Goal: Obtain resource: Download file/media

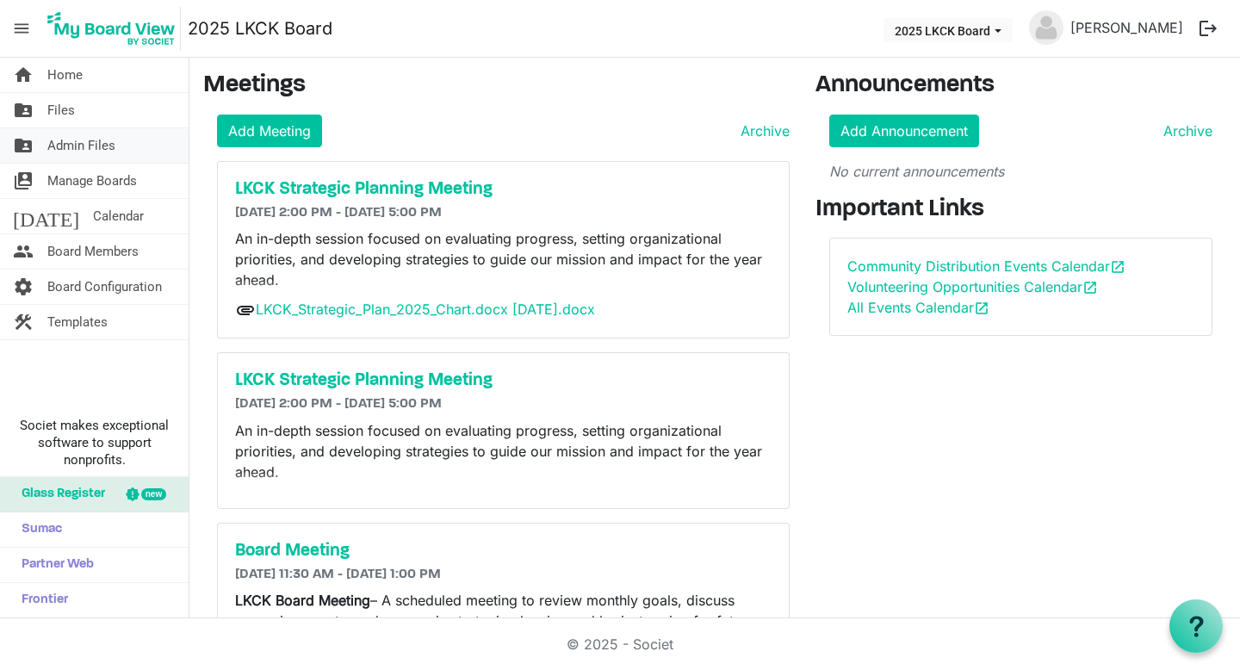
click at [111, 146] on span "Admin Files" at bounding box center [81, 145] width 68 height 34
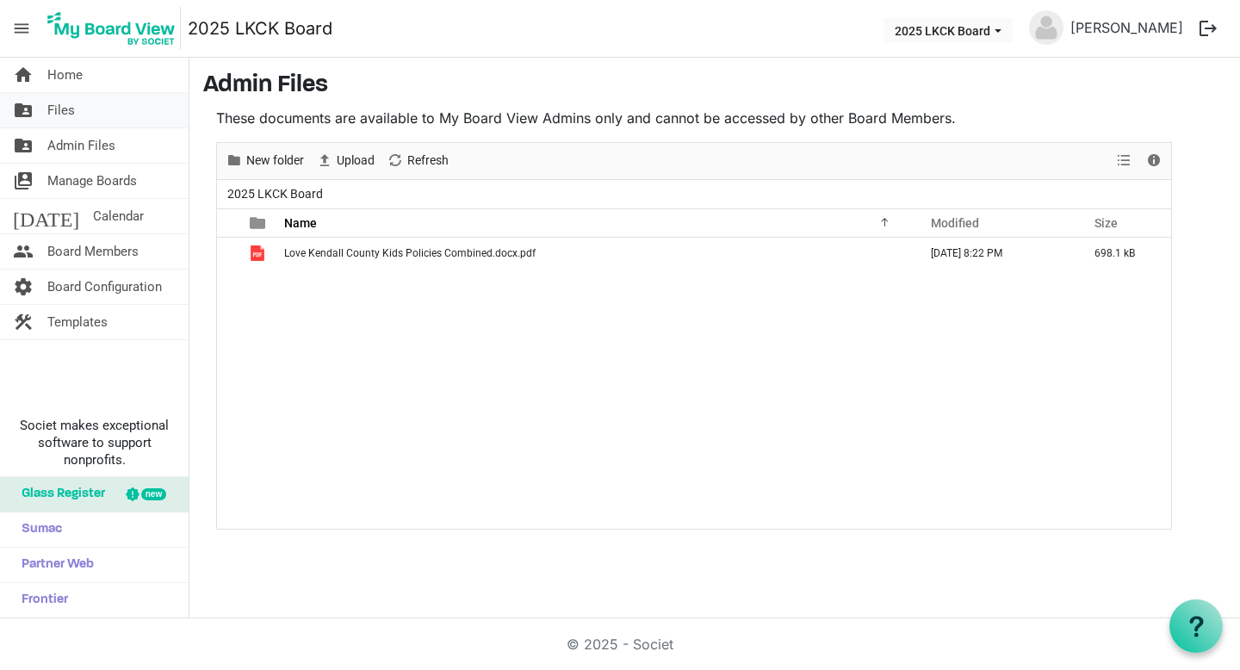
click at [91, 116] on link "folder_shared Files" at bounding box center [94, 110] width 189 height 34
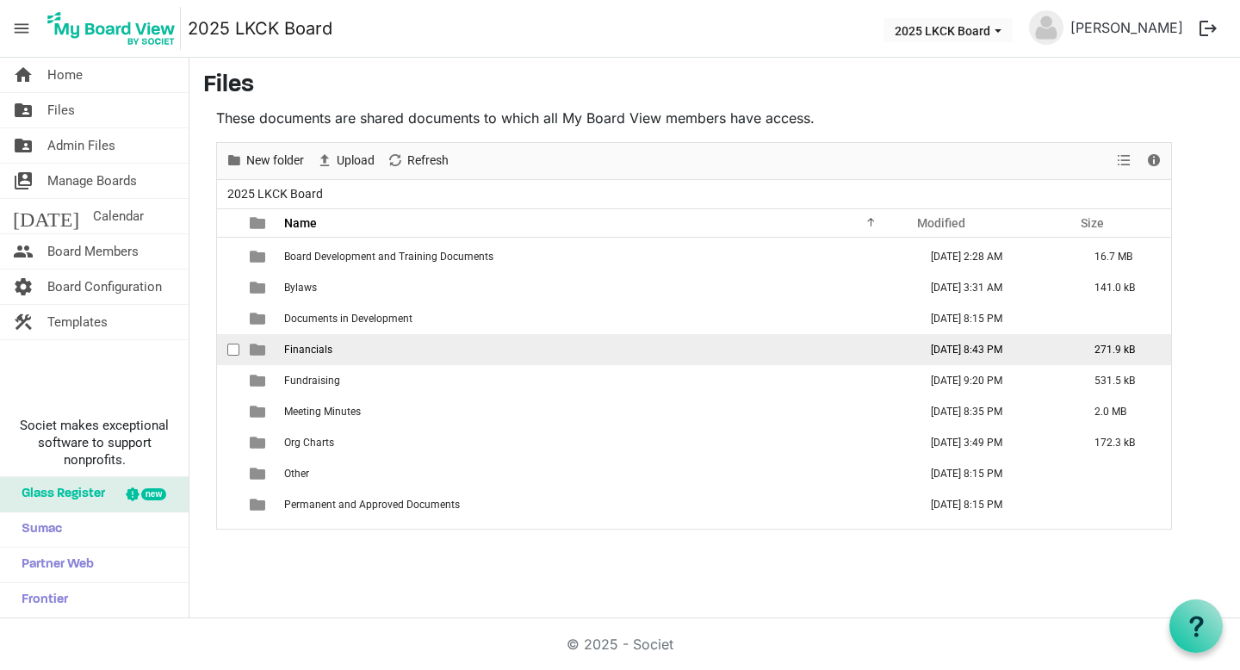
scroll to position [112, 0]
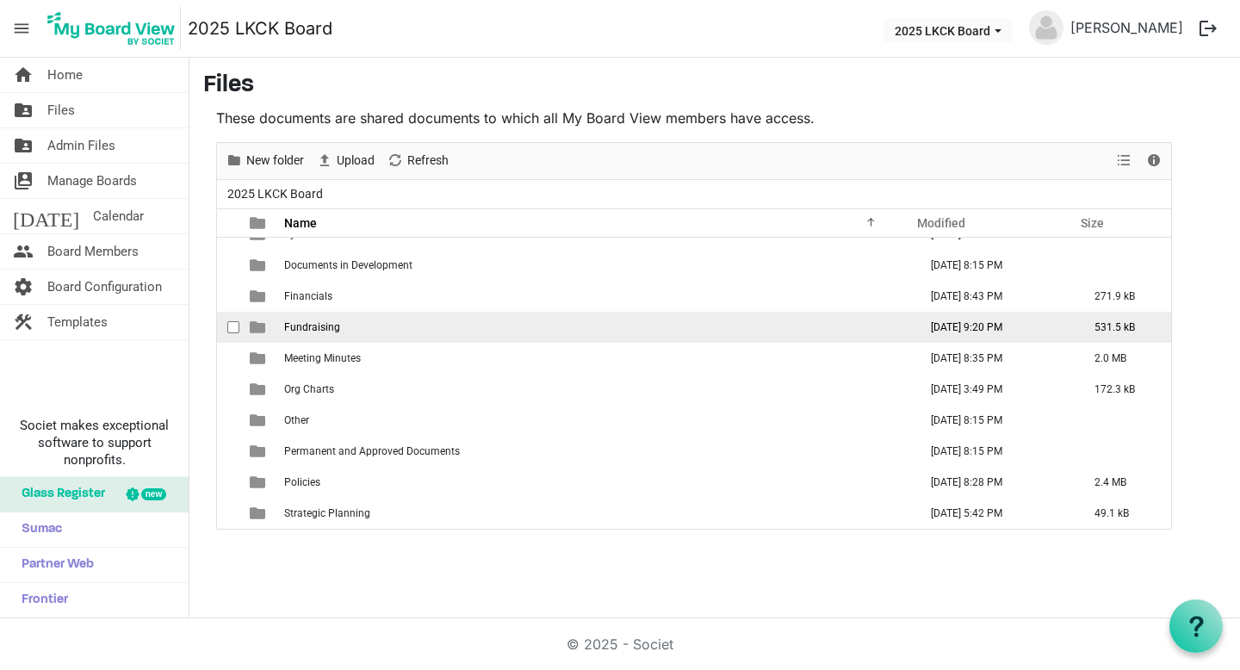
click at [327, 325] on span "Fundraising" at bounding box center [312, 327] width 56 height 12
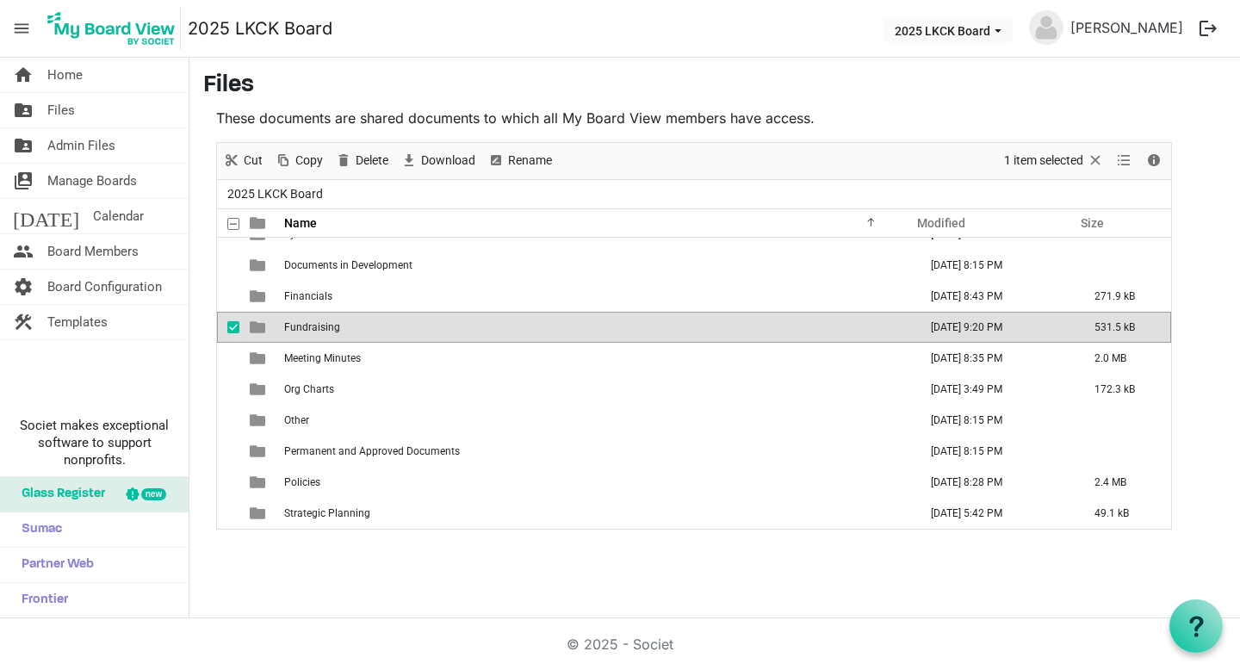
click at [327, 325] on span "Fundraising" at bounding box center [312, 327] width 56 height 12
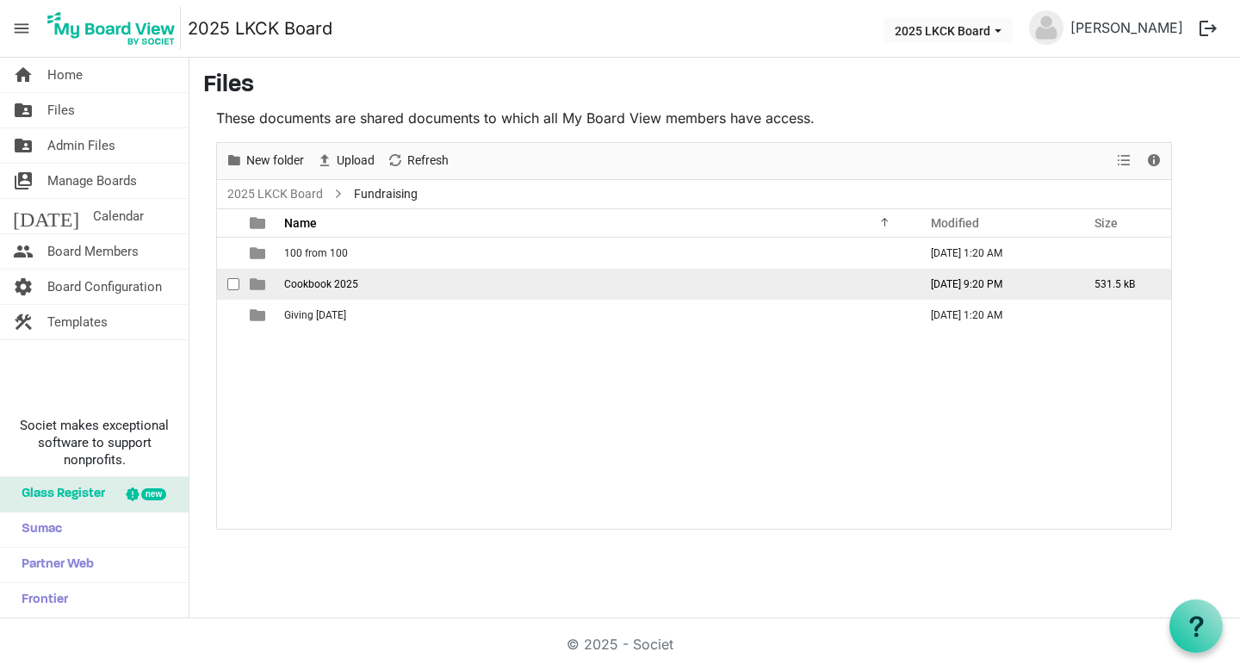
click at [375, 282] on td "Cookbook 2025" at bounding box center [596, 284] width 634 height 31
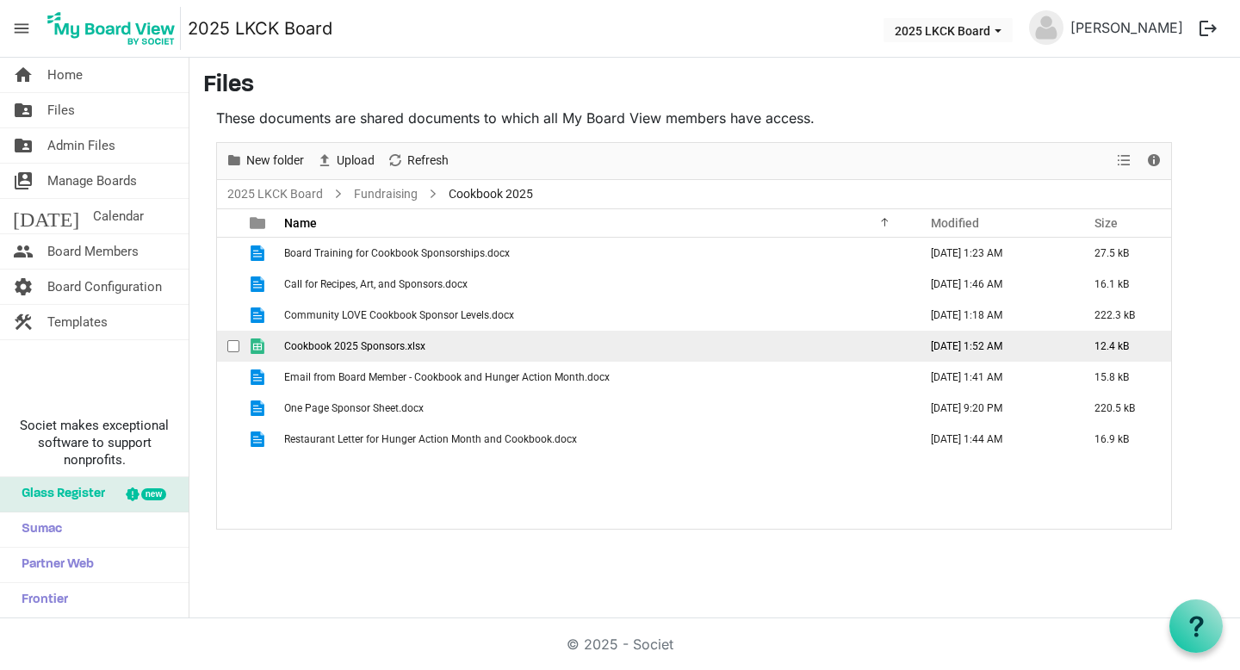
click at [372, 347] on span "Cookbook 2025 Sponsors.xlsx" at bounding box center [354, 346] width 141 height 12
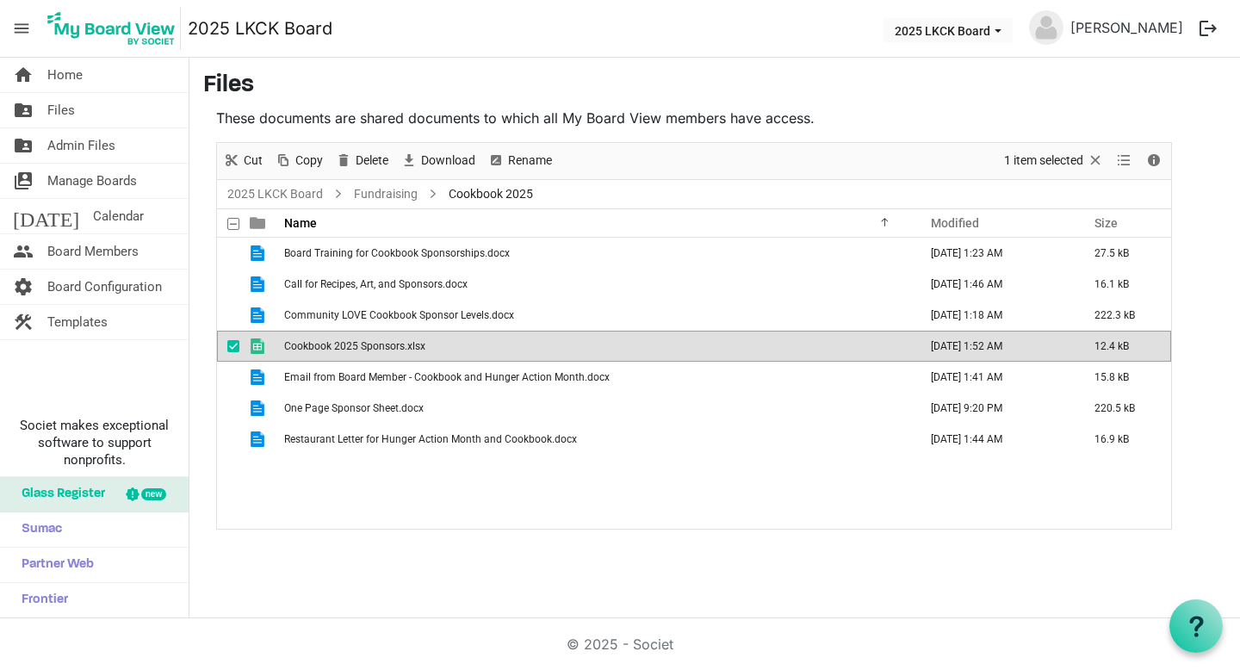
click at [372, 347] on span "Cookbook 2025 Sponsors.xlsx" at bounding box center [354, 346] width 141 height 12
